Goal: Check status

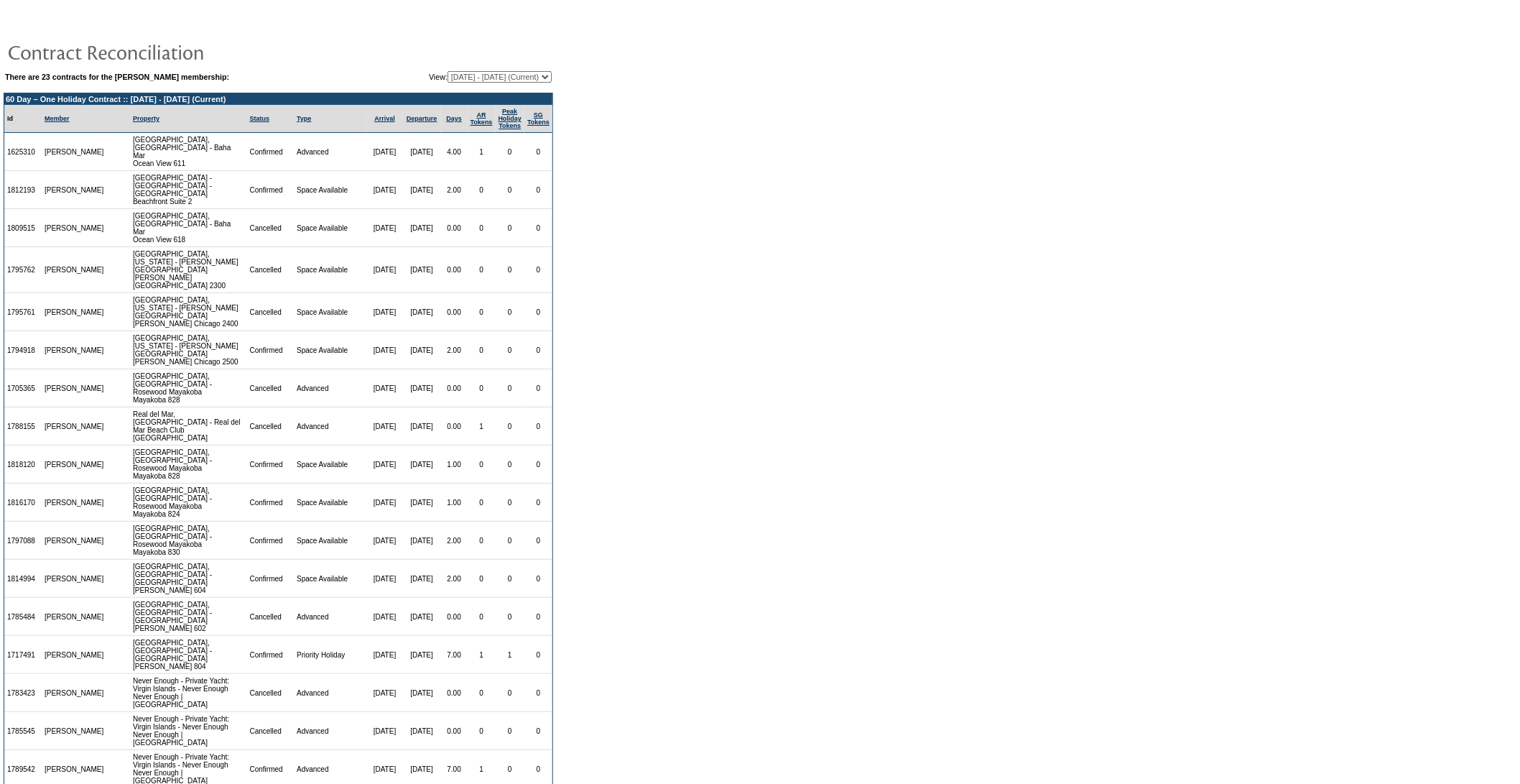
click at [451, 73] on select "[DATE] - [DATE] [DATE] - [DATE] [DATE] - [DATE] [DATE] - [DATE] [DATE] - [DATE]…" at bounding box center [500, 76] width 104 height 12
select select "116333"
click at [447, 71] on select "[DATE] - [DATE] [DATE] - [DATE] [DATE] - [DATE] [DATE] - [DATE] [DATE] - [DATE]…" at bounding box center [500, 76] width 104 height 12
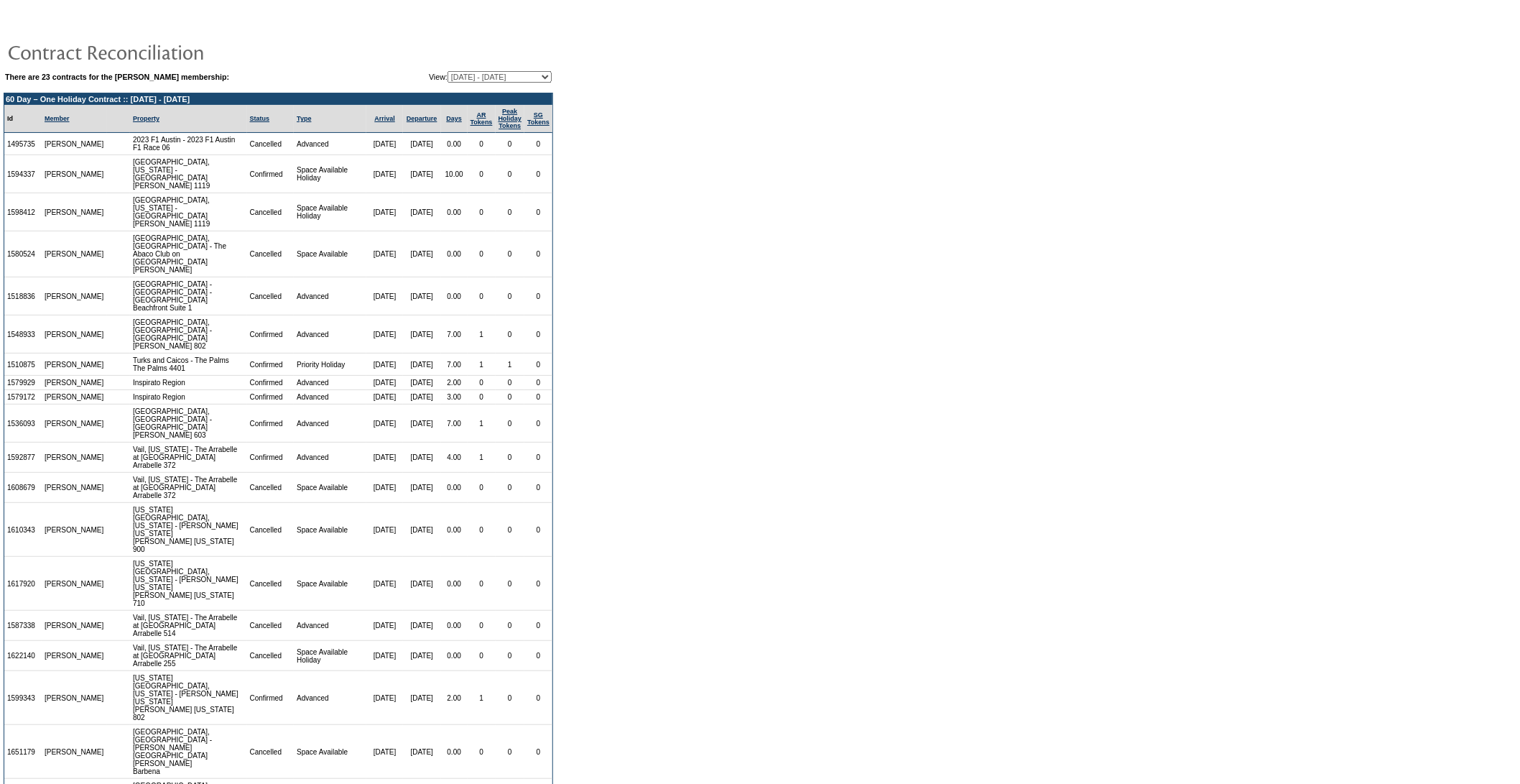
click at [462, 75] on select "[DATE] - [DATE] [DATE] - [DATE] [DATE] - [DATE] [DATE] - [DATE] [DATE] - [DATE]…" at bounding box center [500, 76] width 104 height 12
select select "106039"
click at [447, 71] on select "[DATE] - [DATE] [DATE] - [DATE] [DATE] - [DATE] [DATE] - [DATE] [DATE] - [DATE]…" at bounding box center [500, 76] width 104 height 12
